Goal: Entertainment & Leisure: Consume media (video, audio)

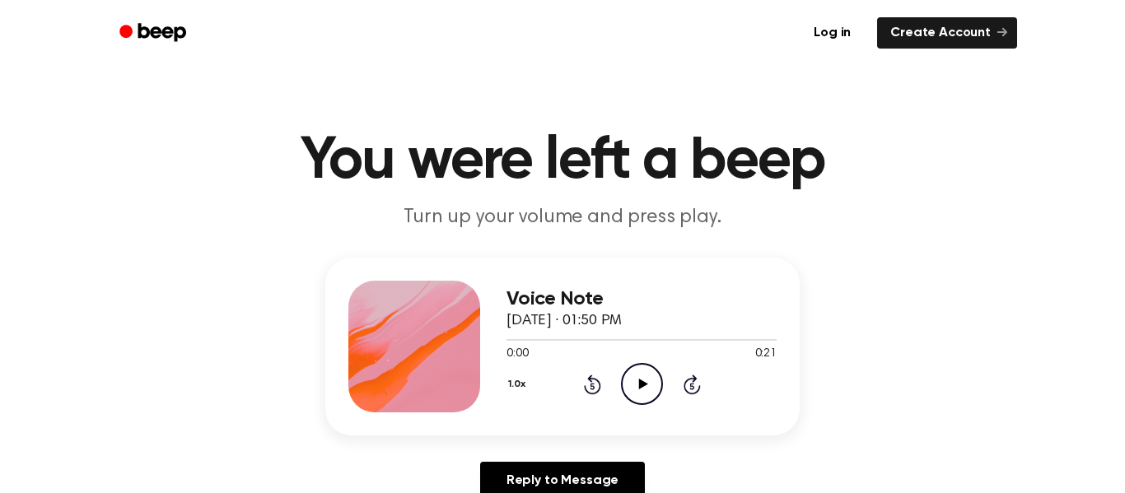
click at [639, 390] on icon "Play Audio" at bounding box center [642, 384] width 42 height 42
click at [641, 376] on icon "Play Audio" at bounding box center [642, 384] width 42 height 42
click at [633, 371] on icon "Play Audio" at bounding box center [642, 384] width 42 height 42
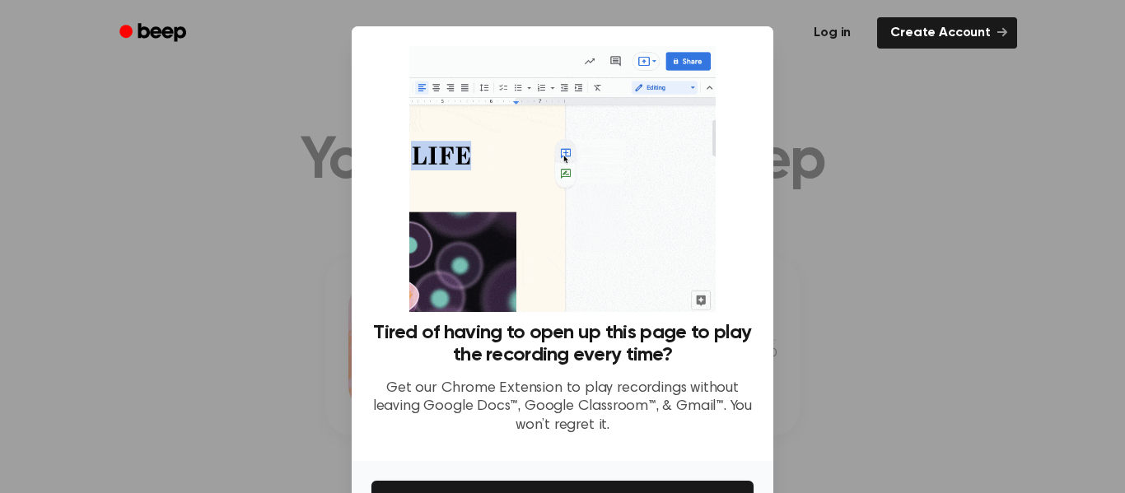
click at [859, 49] on link "Log in" at bounding box center [832, 33] width 70 height 38
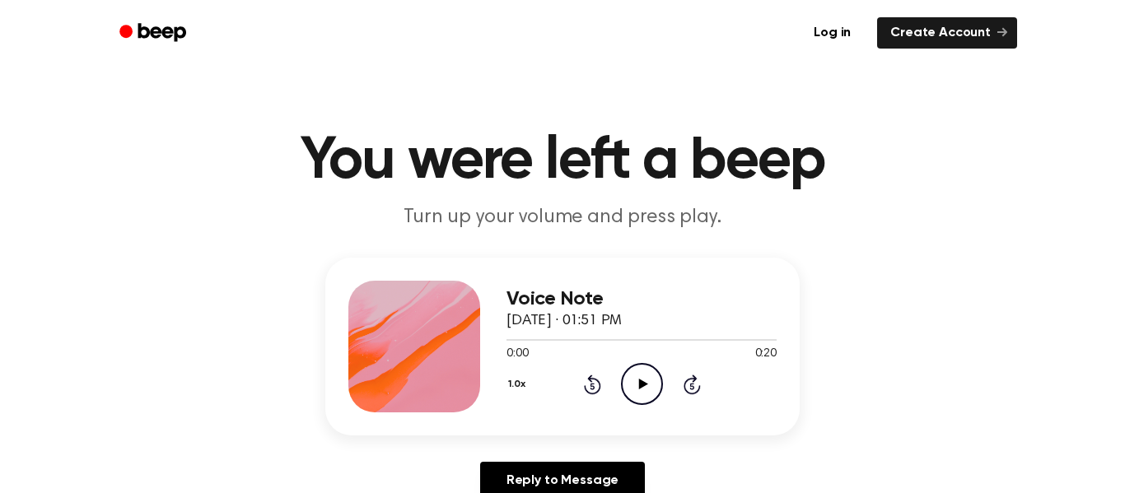
click at [640, 381] on icon at bounding box center [642, 384] width 9 height 11
click at [639, 382] on icon at bounding box center [642, 384] width 9 height 11
click at [593, 383] on icon "Rewind 5 seconds" at bounding box center [592, 384] width 18 height 21
click at [590, 383] on icon at bounding box center [592, 385] width 17 height 20
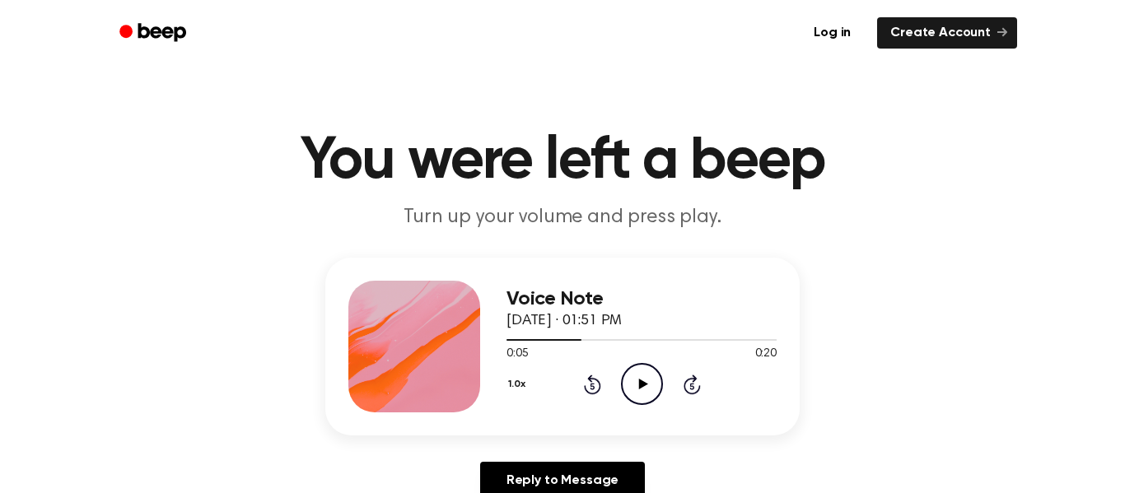
click at [590, 382] on icon at bounding box center [592, 385] width 17 height 20
click at [593, 379] on icon at bounding box center [592, 385] width 17 height 20
click at [637, 384] on icon "Play Audio" at bounding box center [642, 384] width 42 height 42
